Goal: Transaction & Acquisition: Purchase product/service

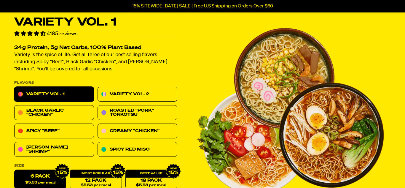
scroll to position [59, 0]
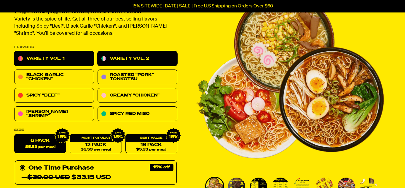
click at [135, 56] on link "Variety Vol. 2" at bounding box center [138, 58] width 80 height 15
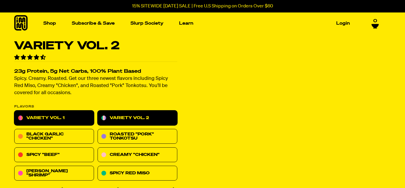
click at [65, 119] on link "Variety Vol. 1" at bounding box center [54, 118] width 80 height 15
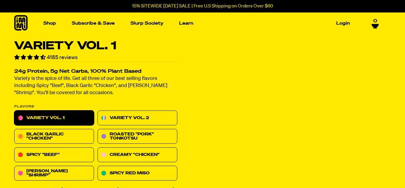
scroll to position [162, 0]
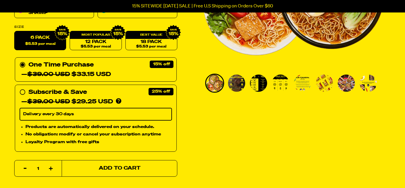
click at [107, 168] on span "Add to Cart" at bounding box center [120, 168] width 42 height 5
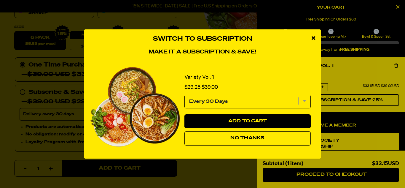
click at [238, 140] on span "No Thanks" at bounding box center [248, 138] width 34 height 5
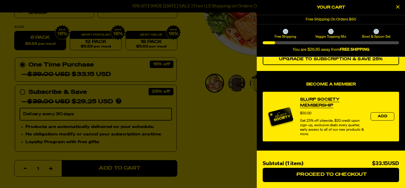
scroll to position [0, 0]
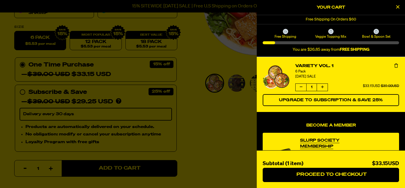
click at [397, 5] on icon "Close Cart" at bounding box center [398, 6] width 3 height 5
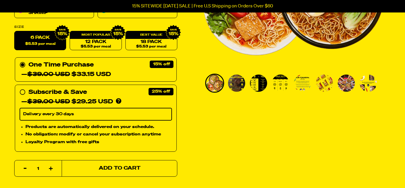
scroll to position [26, 0]
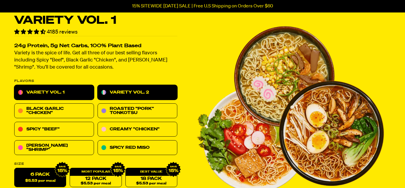
click at [148, 91] on link "Variety Vol. 2" at bounding box center [138, 92] width 80 height 15
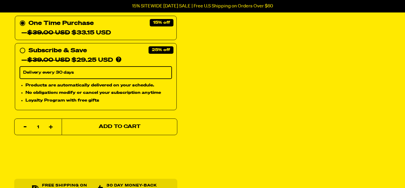
scroll to position [214, 0]
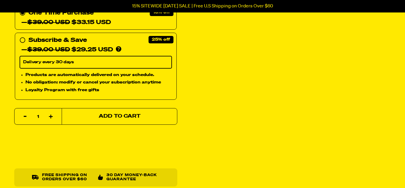
click at [117, 115] on span "Add to Cart" at bounding box center [120, 116] width 42 height 5
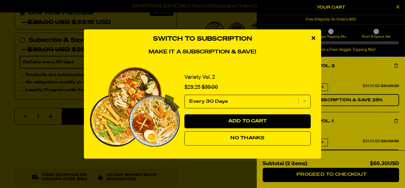
click at [248, 137] on span "No Thanks" at bounding box center [248, 138] width 34 height 5
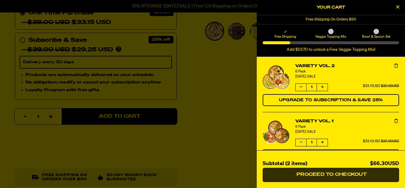
click at [339, 174] on span "Proceed to Checkout" at bounding box center [331, 174] width 72 height 5
